Goal: Communication & Community: Share content

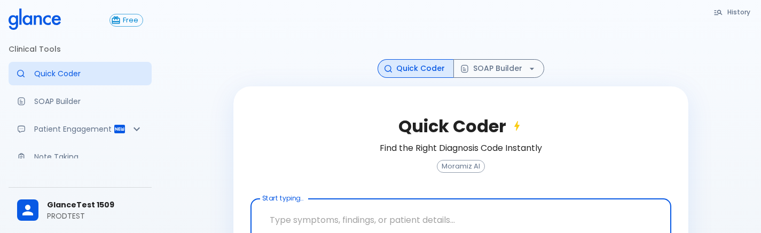
scroll to position [1, 0]
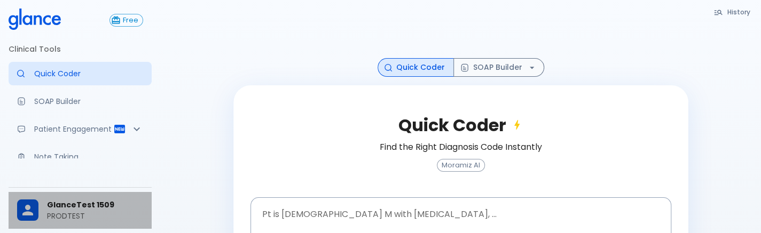
click at [90, 200] on span "GlanceTest 1509" at bounding box center [95, 205] width 96 height 11
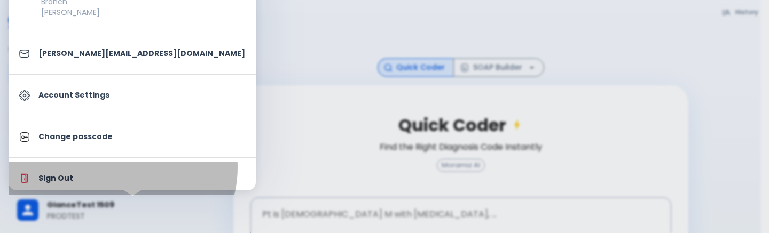
click at [121, 167] on li "Sign Out" at bounding box center [132, 178] width 247 height 33
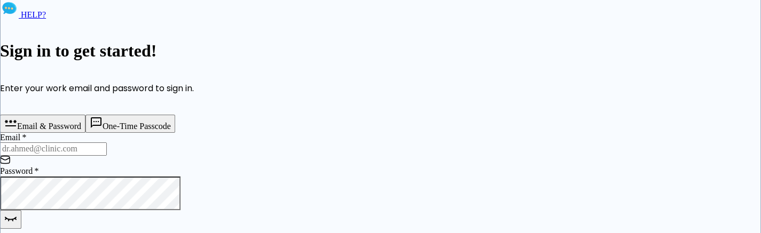
type input "[PERSON_NAME][EMAIL_ADDRESS][DOMAIN_NAME]"
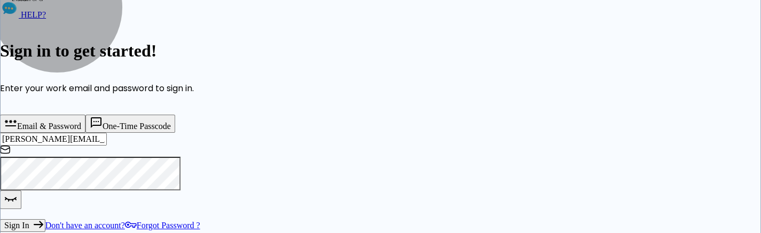
click at [103, 125] on icon "button" at bounding box center [96, 122] width 13 height 13
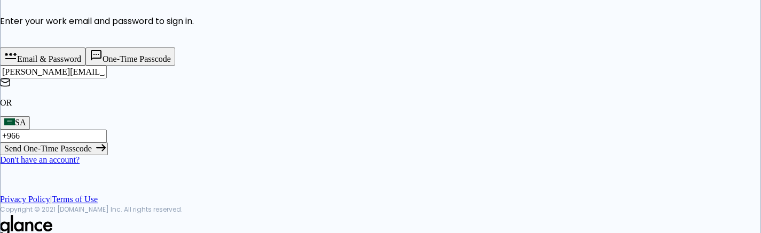
scroll to position [68, 0]
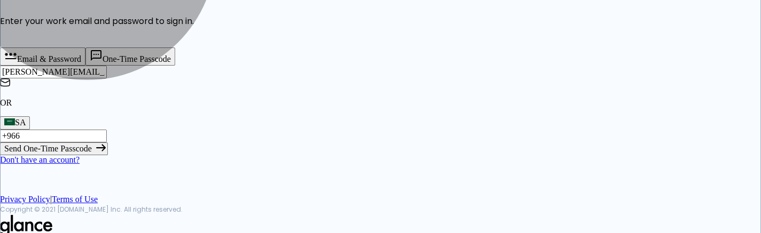
click at [108, 155] on button "Send One-Time Passcode" at bounding box center [54, 149] width 108 height 13
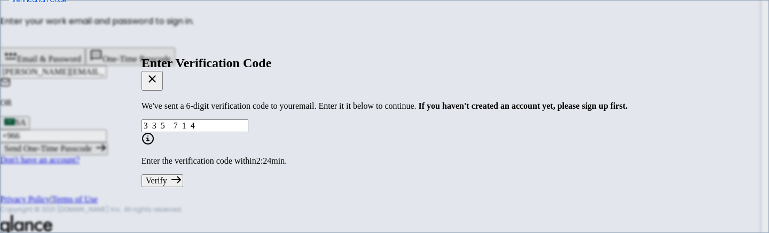
type input "3 3 5 7 1 4"
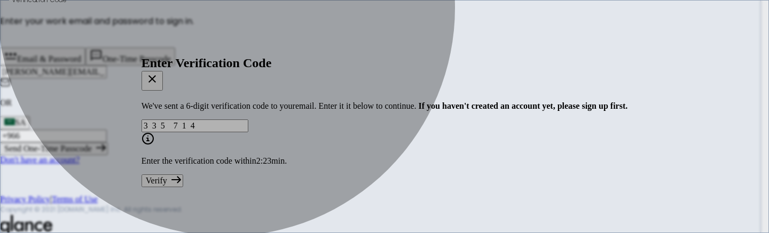
click at [183, 187] on button "Verify" at bounding box center [162, 181] width 42 height 13
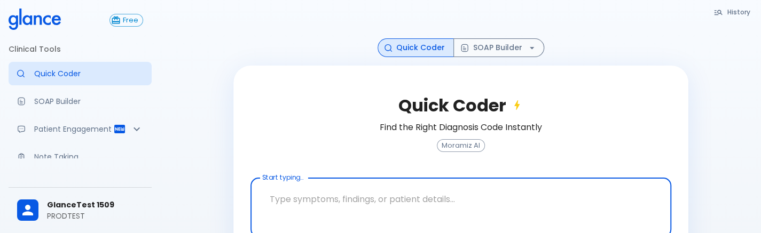
scroll to position [65, 0]
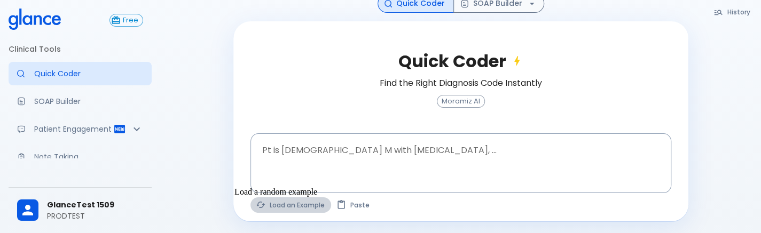
click at [297, 207] on button "Load an Example" at bounding box center [290, 205] width 81 height 15
type textarea "62M, HTN, acute tearing [MEDICAL_DATA] to back, BP 170/95, asymmetric pulses, C…"
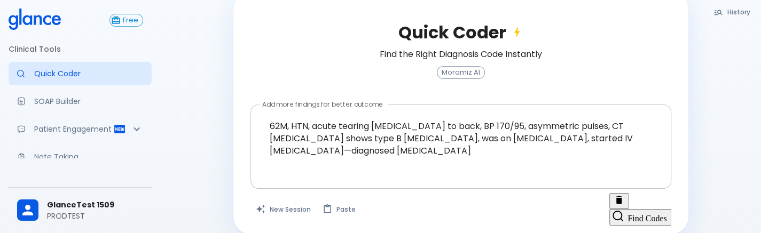
scroll to position [93, 0]
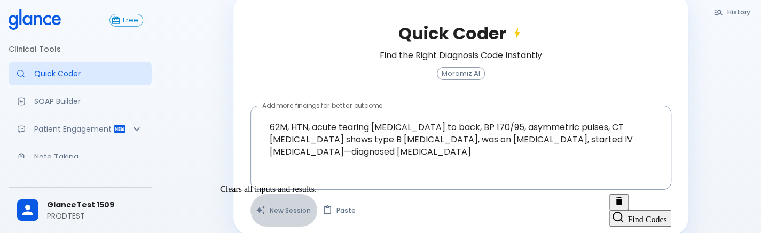
click at [281, 206] on button "New Session" at bounding box center [283, 210] width 67 height 33
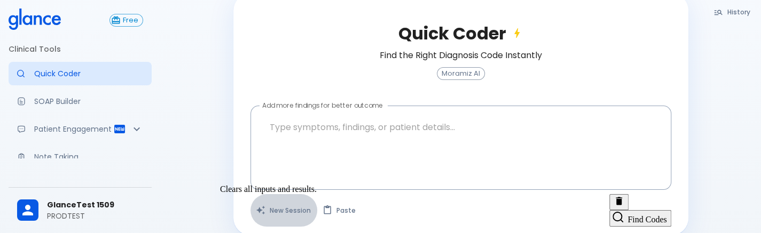
scroll to position [65, 0]
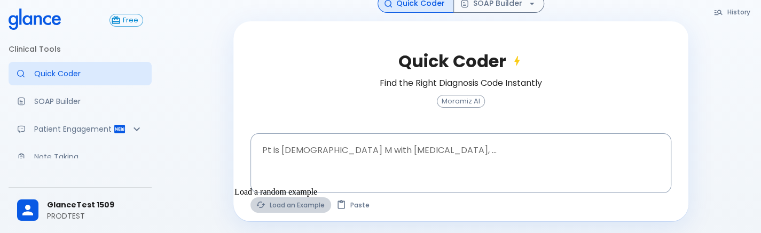
click at [281, 206] on button "Load an Example" at bounding box center [290, 205] width 81 height 15
type textarea "45F with DM2, right [MEDICAL_DATA], fever, WBC 14K, ESR 80, wound purulent, XR …"
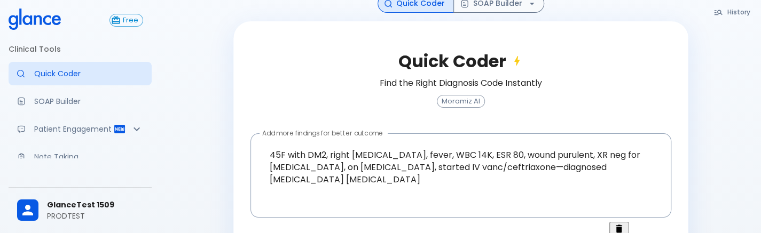
scroll to position [94, 0]
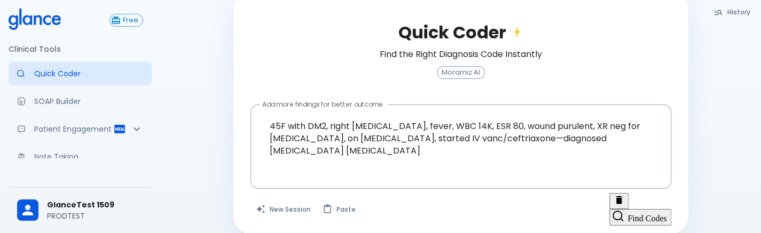
click at [627, 209] on button "Find Codes" at bounding box center [639, 217] width 61 height 16
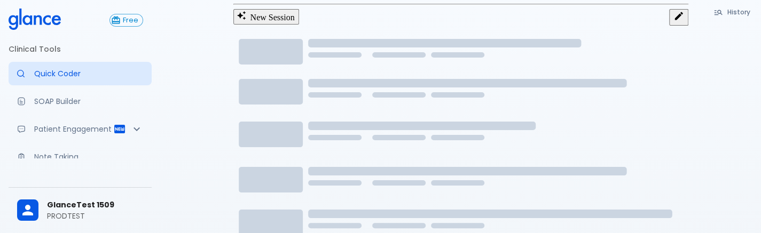
scroll to position [26, 0]
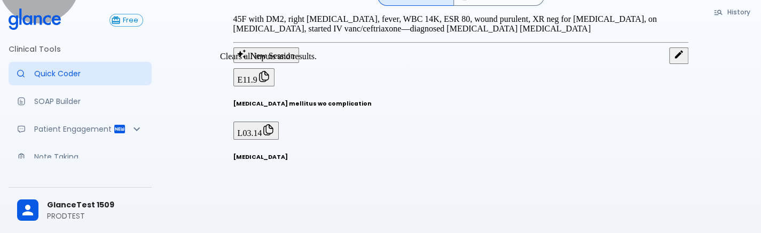
click at [289, 62] on button "New Session" at bounding box center [266, 55] width 66 height 15
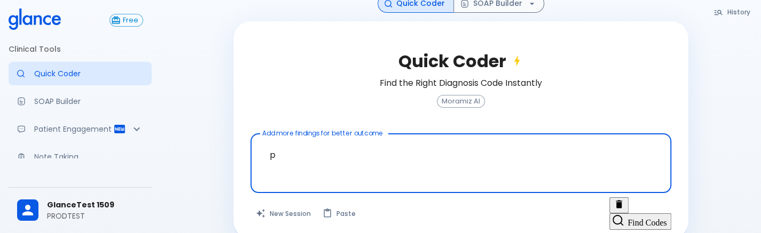
scroll to position [69, 0]
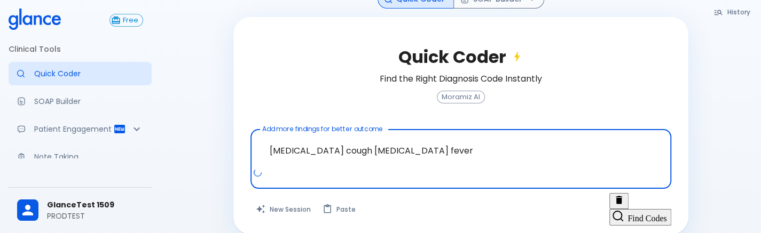
type textarea "[MEDICAL_DATA] cough [MEDICAL_DATA] fever"
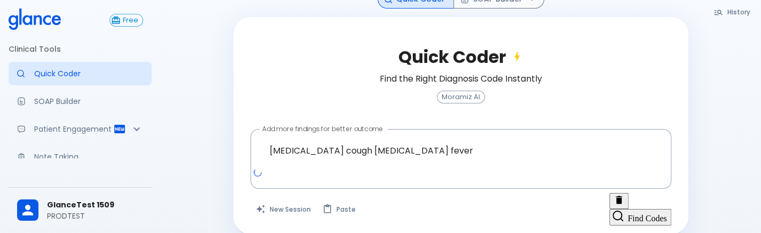
click at [625, 209] on button "Find Codes" at bounding box center [639, 217] width 61 height 16
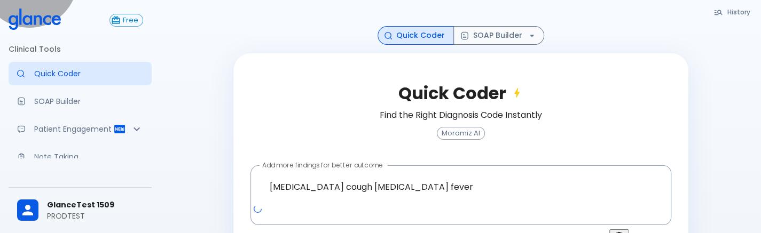
scroll to position [23, 0]
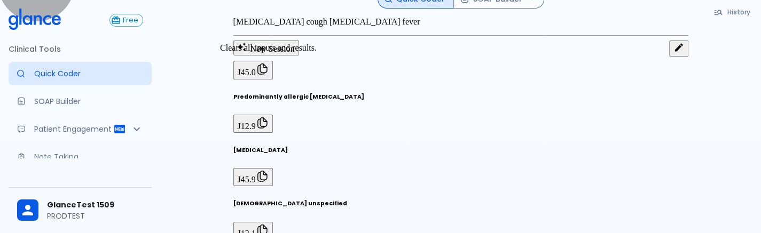
click at [286, 56] on button "New Session" at bounding box center [266, 48] width 66 height 15
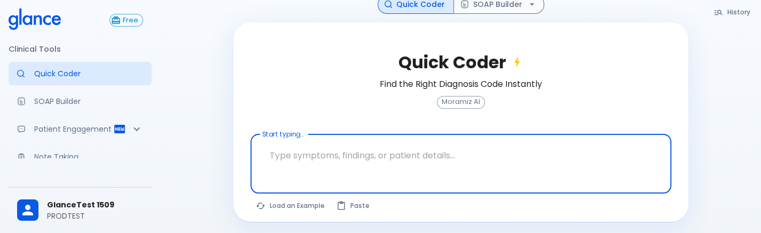
scroll to position [65, 0]
click at [290, 210] on button "Load an Example" at bounding box center [290, 205] width 81 height 15
type textarea "45F with DM2, right [MEDICAL_DATA], fever, WBC 14K, ESR 80, wound purulent, XR …"
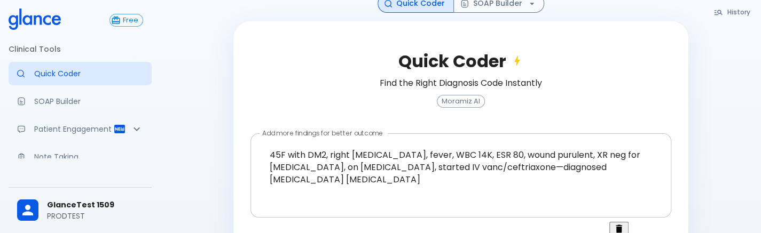
scroll to position [53, 0]
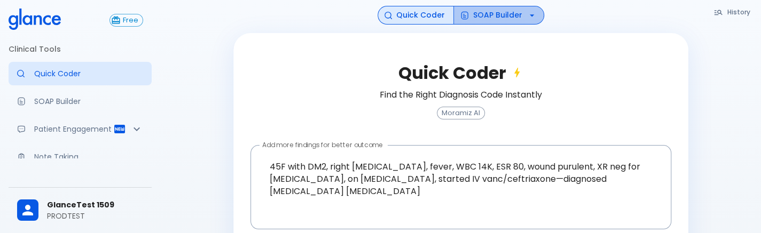
click at [508, 21] on button "SOAP Builder" at bounding box center [498, 15] width 91 height 19
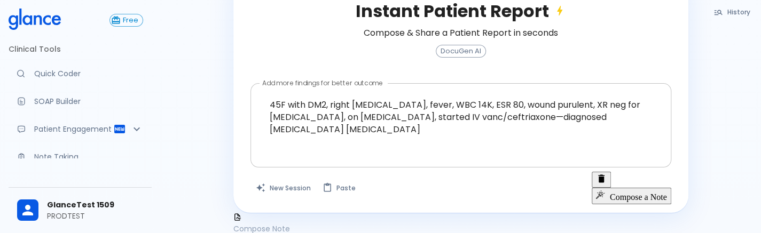
scroll to position [111, 0]
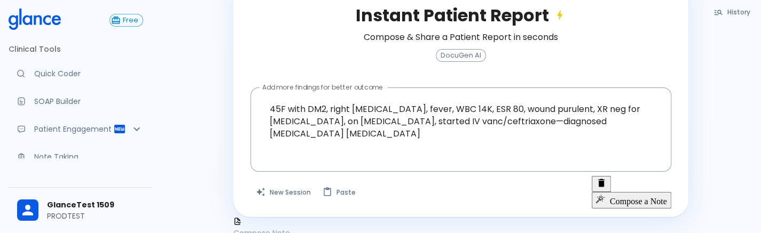
click at [600, 192] on button "Compose a Note" at bounding box center [632, 200] width 80 height 16
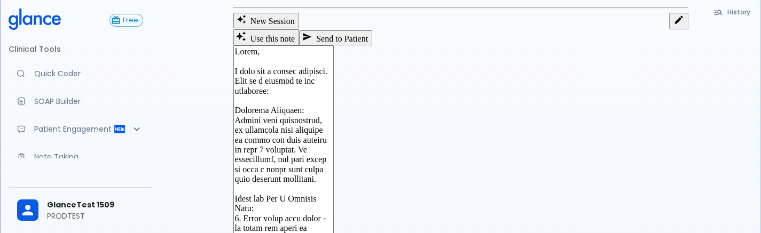
scroll to position [0, 0]
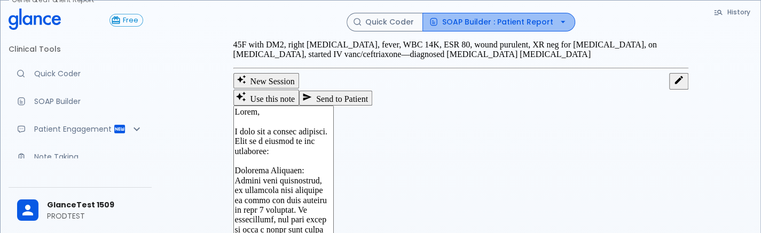
click at [529, 17] on button "SOAP Builder : Patient Report" at bounding box center [498, 22] width 153 height 19
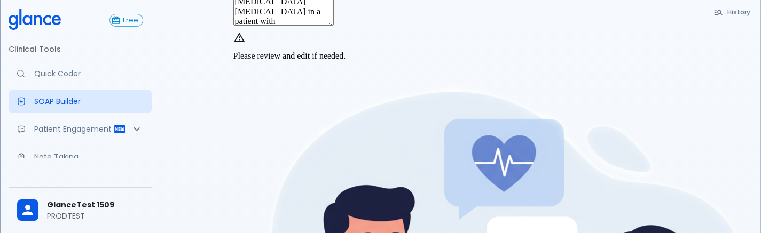
scroll to position [364, 0]
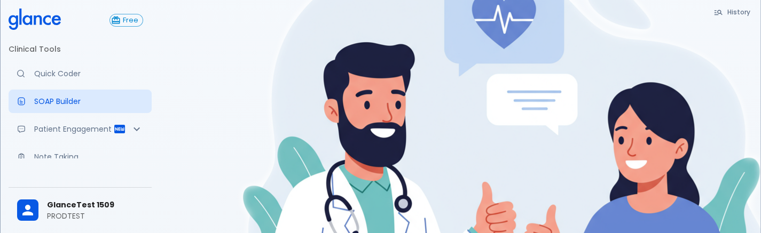
type textarea "Hello, I wish you a speedy recovery. This is a summary of the encounter: Clinic…"
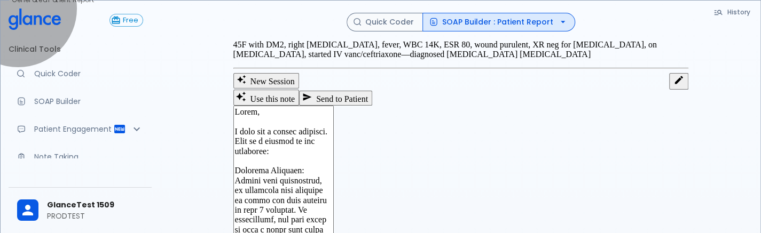
click at [372, 106] on button "Send to Patient" at bounding box center [335, 98] width 73 height 15
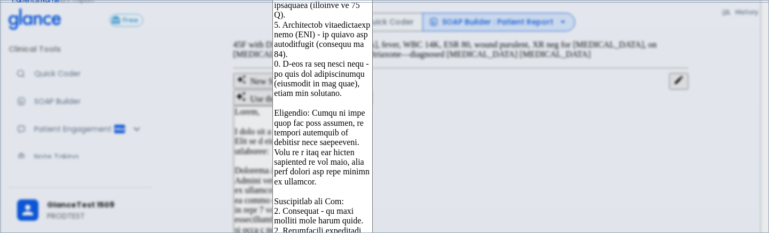
type input "9606"
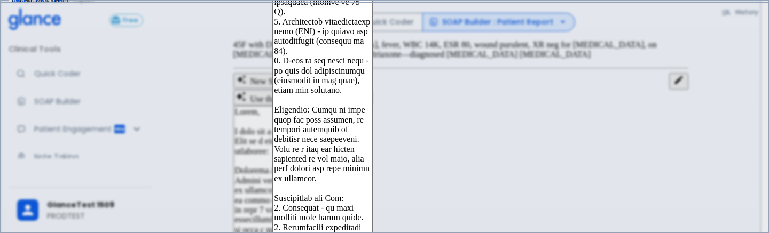
type input "9606"
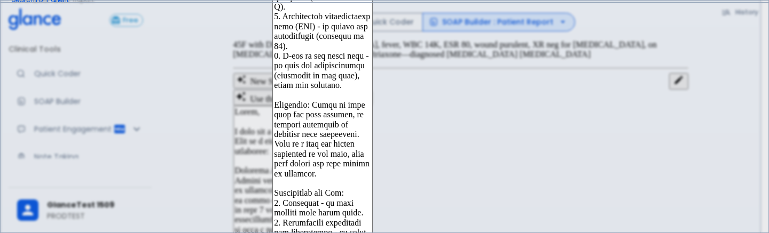
type input "9606926484"
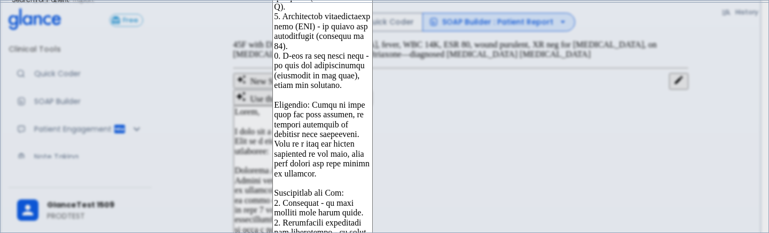
paste input "[PHONE_NUMBER]"
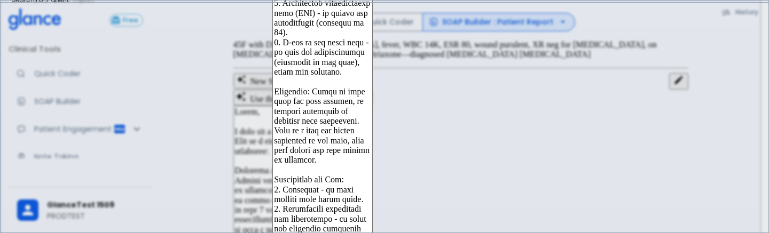
type input "+"
paste input "96069 26484"
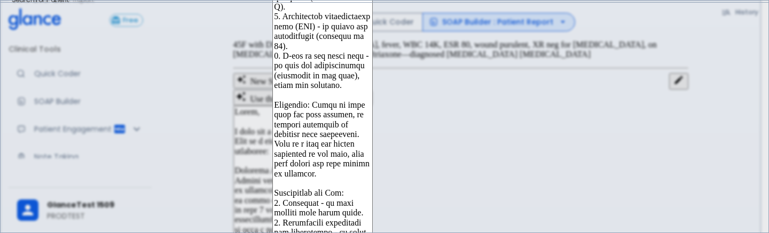
scroll to position [63, 0]
type input "[PHONE_NUMBER]"
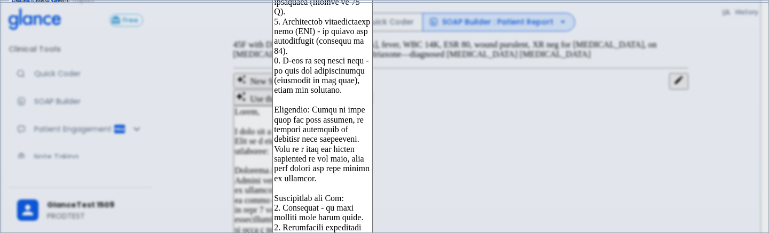
paste input "9606926484"
type input "9606926484"
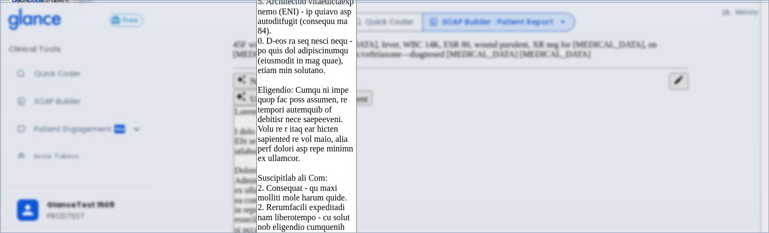
scroll to position [129, 0]
type input "968733"
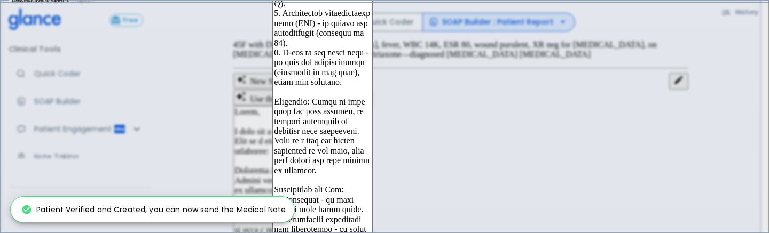
scroll to position [105, 0]
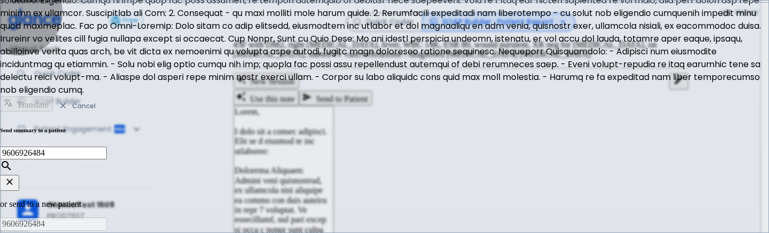
type input "+966"
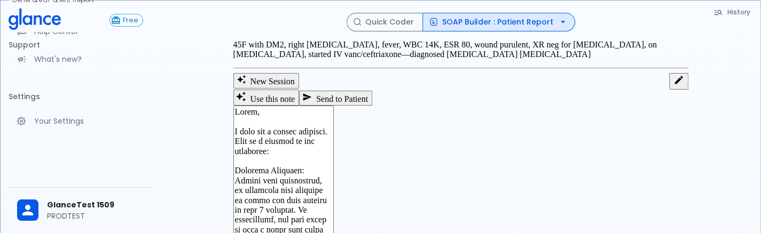
scroll to position [198, 0]
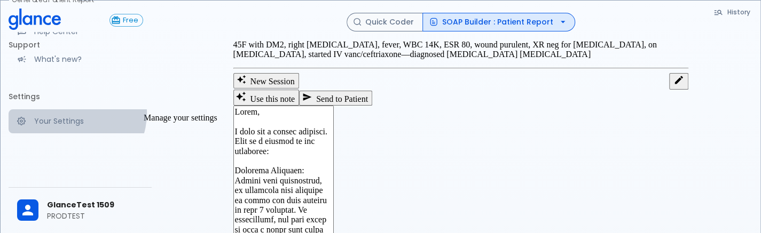
click at [75, 114] on link "Your Settings" at bounding box center [80, 120] width 143 height 23
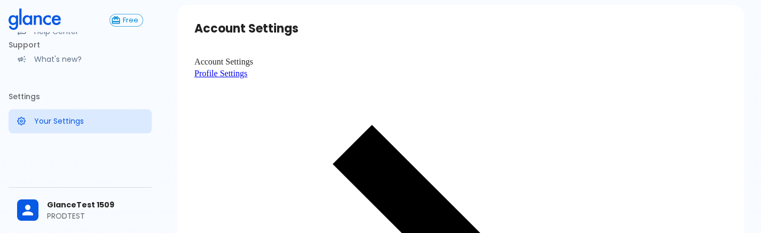
scroll to position [44, 0]
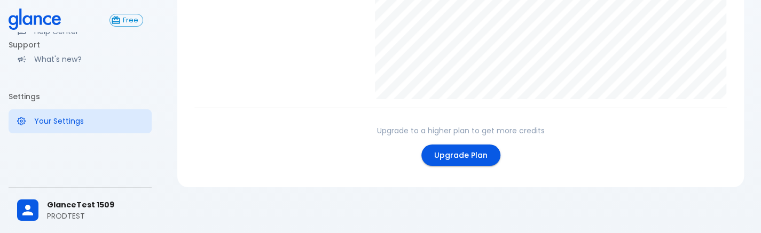
scroll to position [329, 0]
click at [459, 150] on link "Upgrade Plan" at bounding box center [460, 156] width 79 height 22
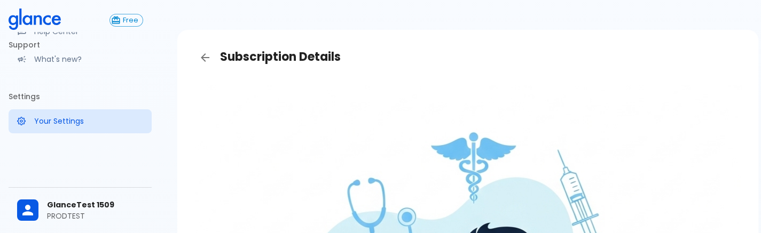
scroll to position [16, 0]
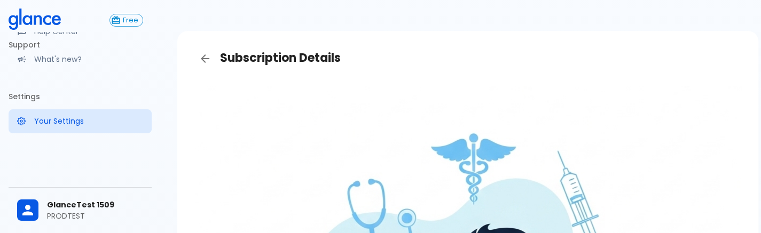
click at [6, 124] on div "Free Clinical Tools Quick Coder SOAP Builder Patient Engagement Note Taking Sup…" at bounding box center [80, 116] width 160 height 233
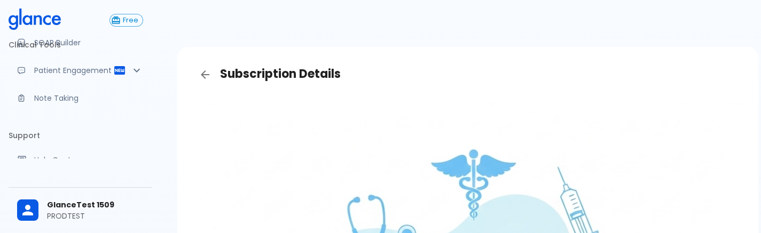
scroll to position [58, 0]
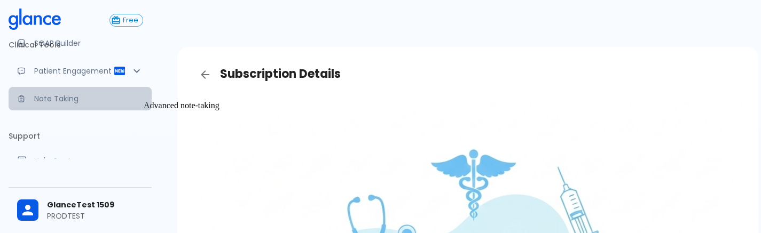
click at [85, 111] on link "Note Taking" at bounding box center [80, 98] width 143 height 23
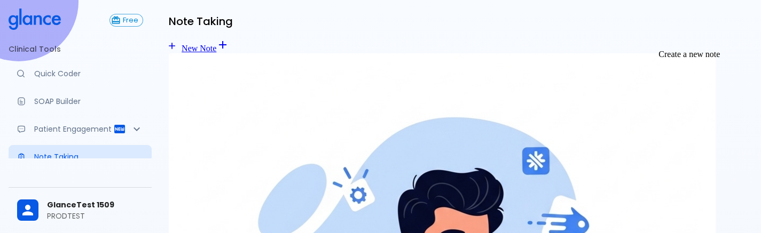
click at [216, 44] on link "New Note" at bounding box center [193, 48] width 48 height 9
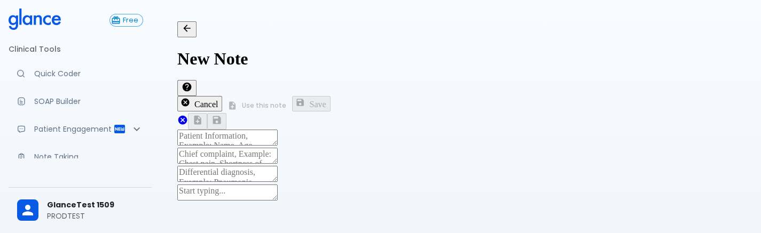
click at [348, 185] on div "x" at bounding box center [460, 194] width 566 height 18
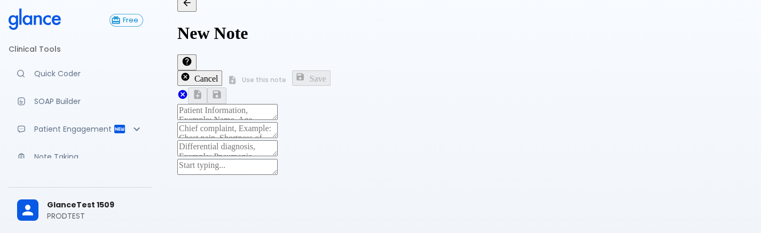
scroll to position [56, 0]
click at [381, 140] on div "x" at bounding box center [460, 149] width 566 height 18
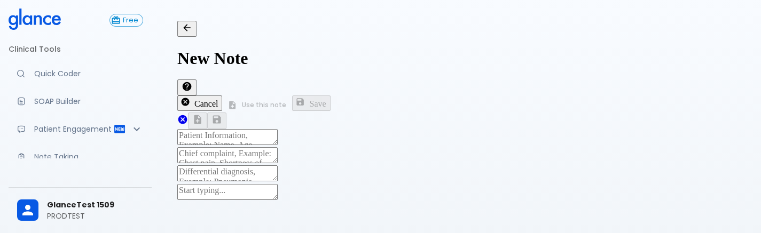
scroll to position [10, 0]
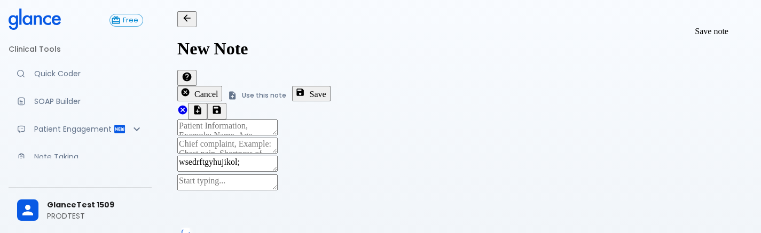
type textarea "wsedrftgyhujikol;"
click at [330, 86] on button "Save" at bounding box center [311, 93] width 38 height 15
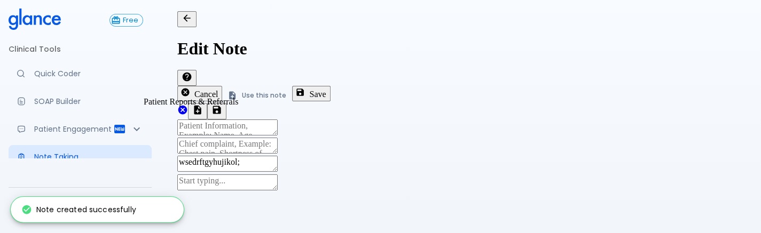
scroll to position [31, 0]
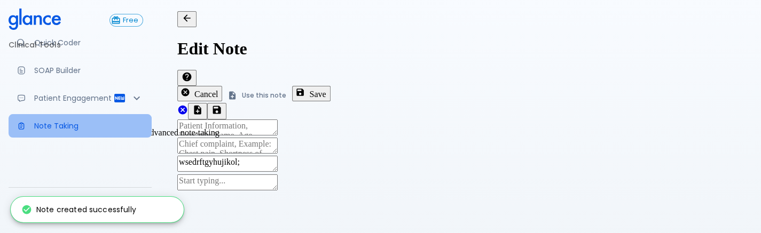
click at [91, 127] on link "Note Taking" at bounding box center [80, 125] width 143 height 23
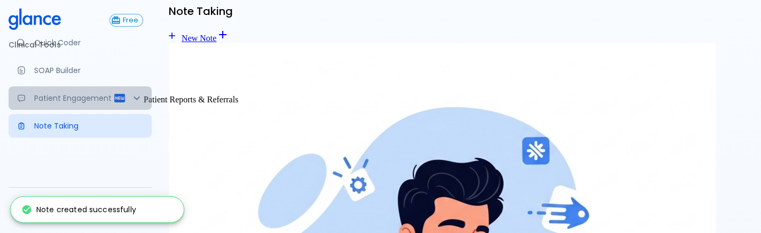
click at [104, 104] on p "Patient Engagement" at bounding box center [73, 98] width 79 height 11
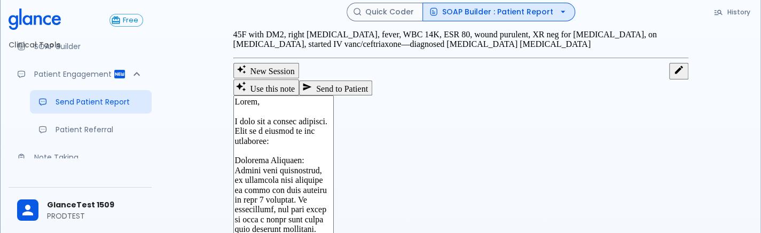
scroll to position [69, 0]
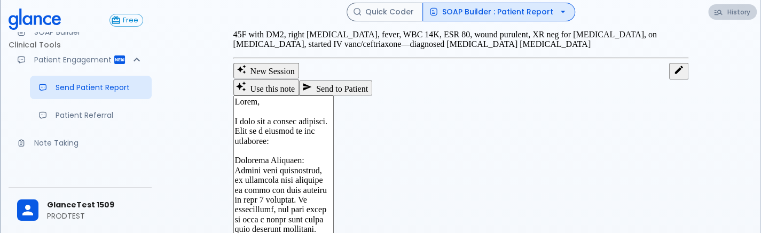
click at [737, 10] on button "History" at bounding box center [732, 11] width 49 height 15
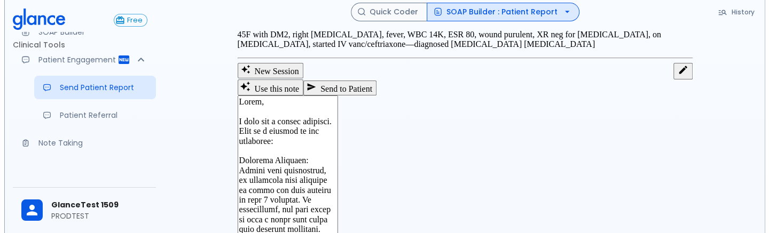
scroll to position [85, 0]
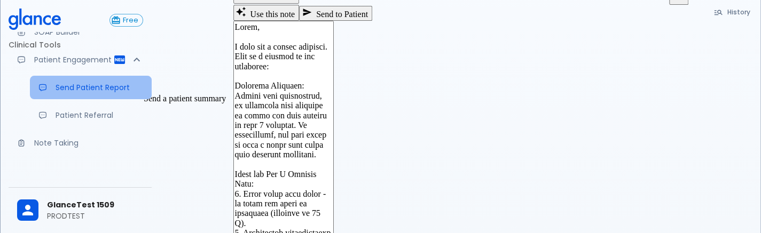
click at [92, 99] on link "Send Patient Report" at bounding box center [91, 87] width 122 height 23
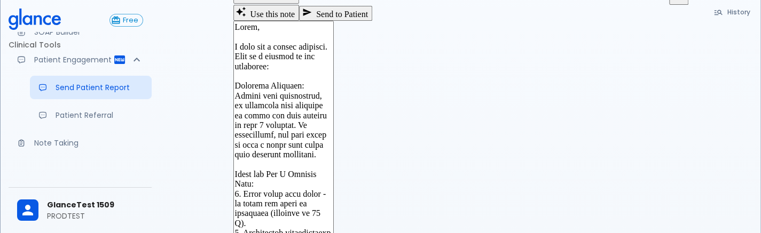
click at [372, 21] on button "Send to Patient" at bounding box center [335, 13] width 73 height 15
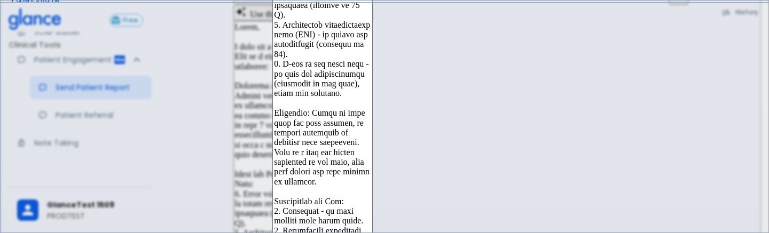
scroll to position [382, 0]
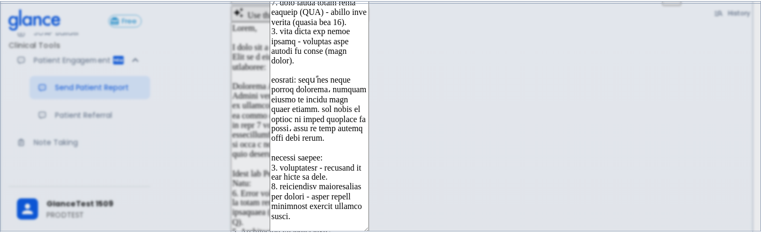
scroll to position [0, 0]
type textarea "Hello, I wish you a speedy recovery. This is a summary of the encounter: Clinic…"
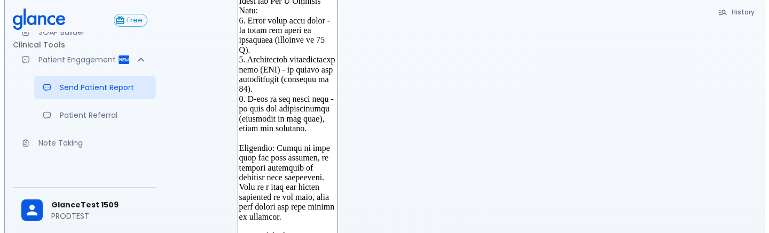
scroll to position [259, 0]
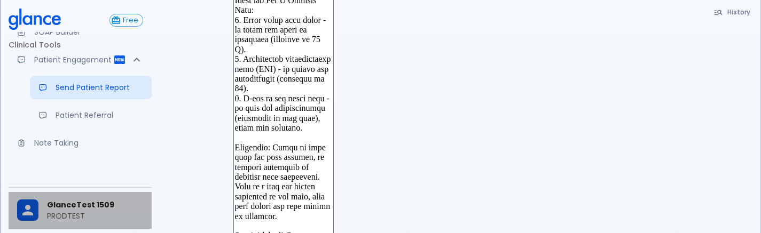
click at [53, 213] on p "PRODTEST" at bounding box center [95, 216] width 96 height 11
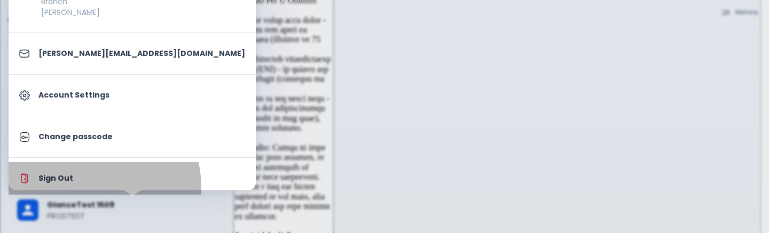
click at [89, 187] on li "Sign Out" at bounding box center [132, 178] width 247 height 33
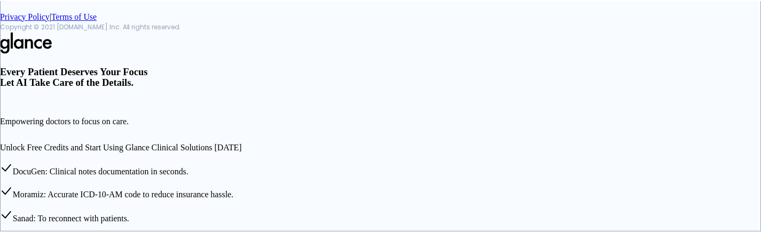
scroll to position [201, 0]
